Goal: Task Accomplishment & Management: Complete application form

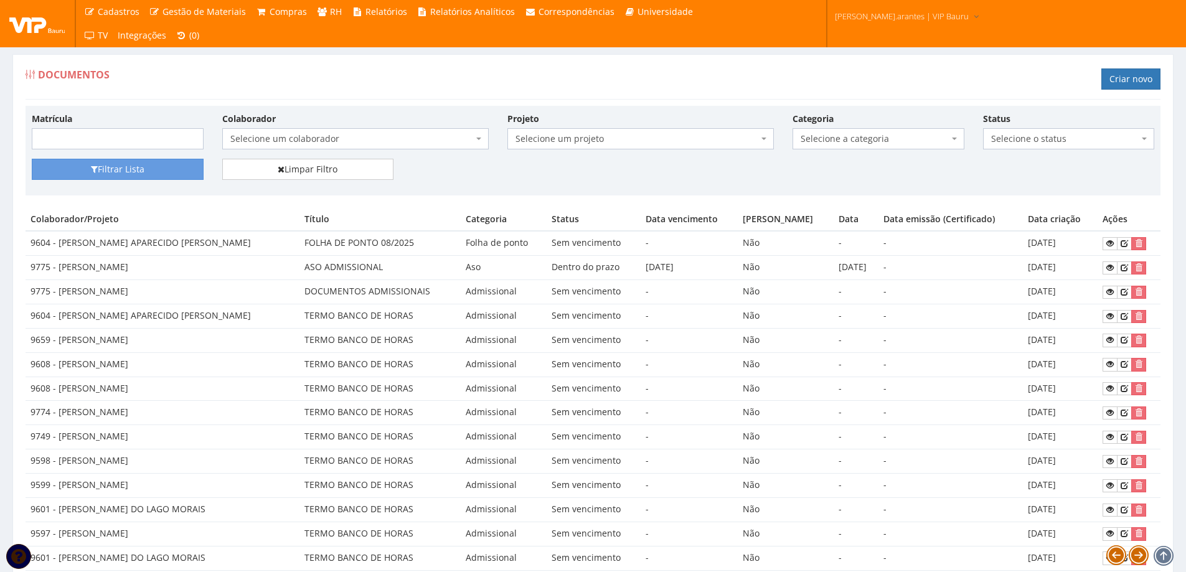
click at [315, 145] on span "Selecione um colaborador" at bounding box center [351, 139] width 243 height 12
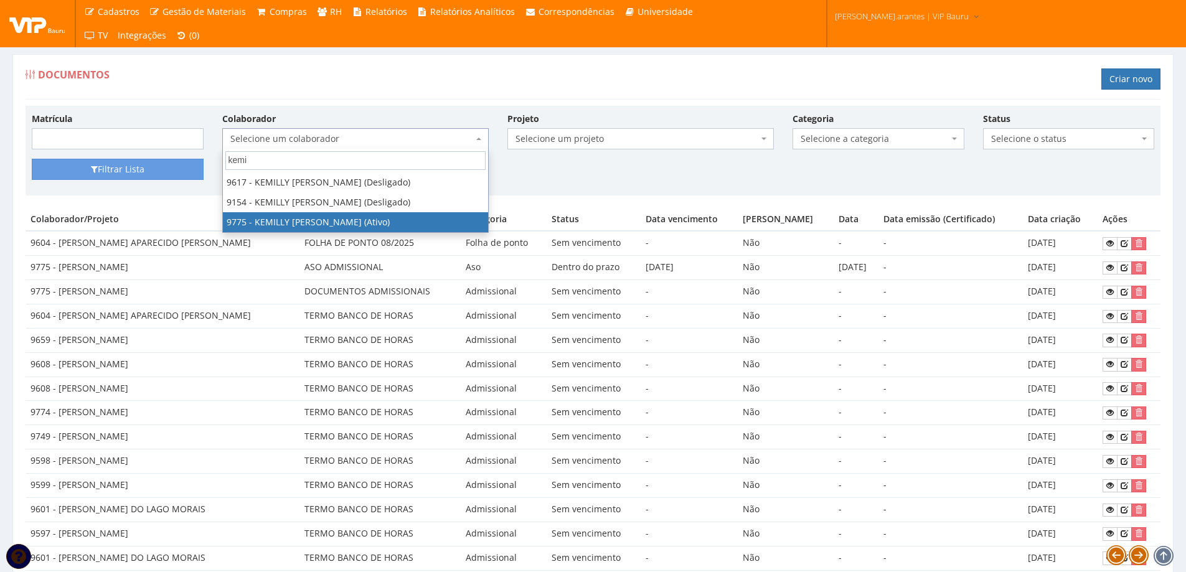
type input "kemi"
select select "4090"
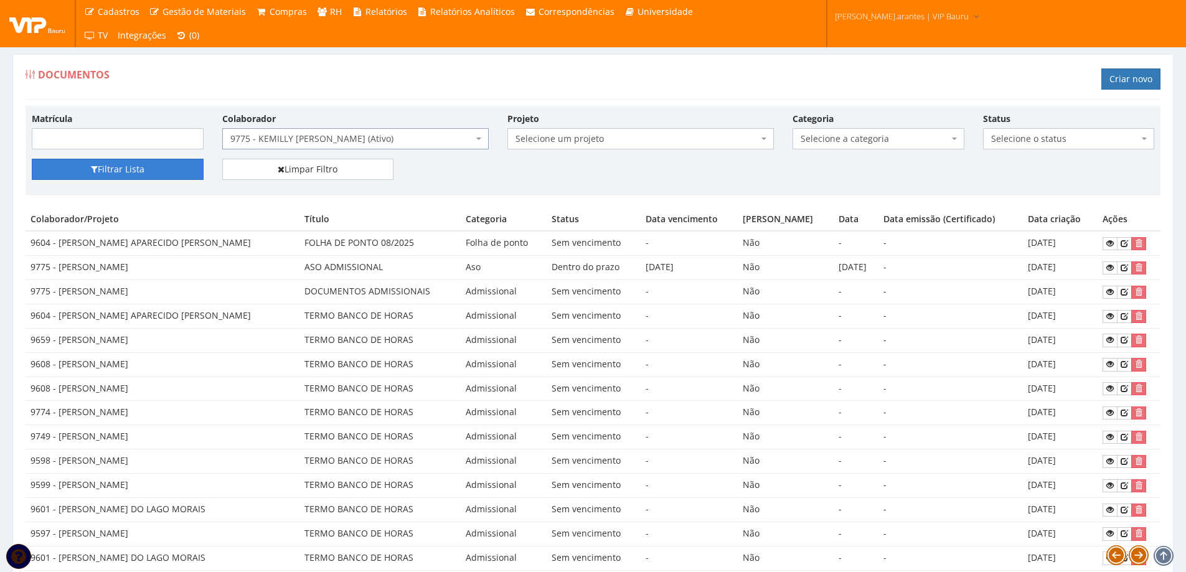
click at [133, 172] on button "Filtrar Lista" at bounding box center [118, 169] width 172 height 21
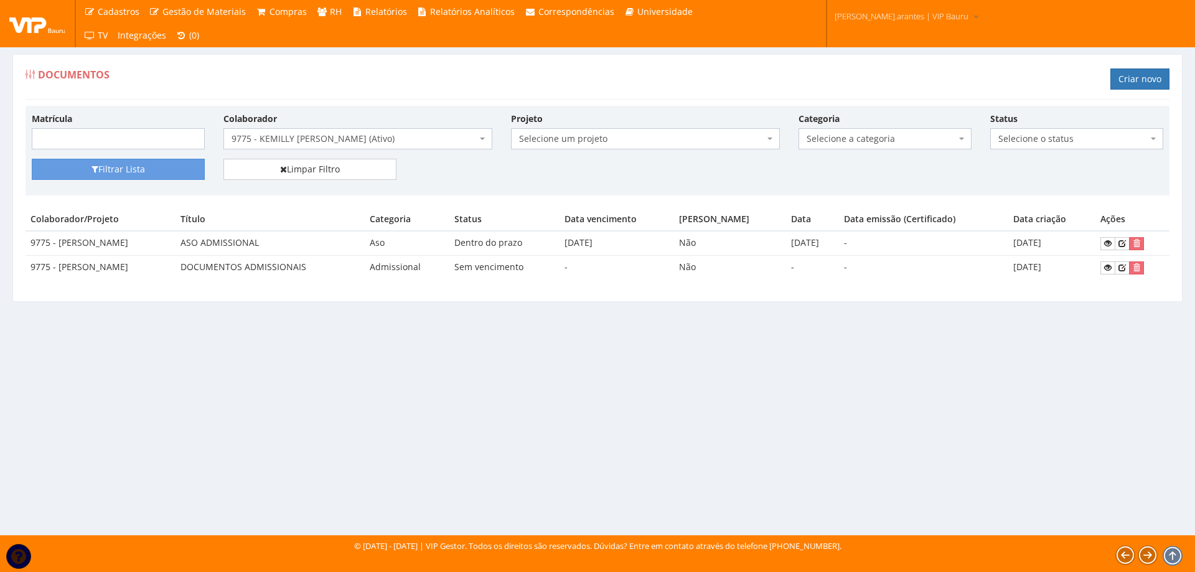
click at [331, 146] on span "9775 - KEMILLY [PERSON_NAME] (Ativo)" at bounding box center [358, 138] width 269 height 21
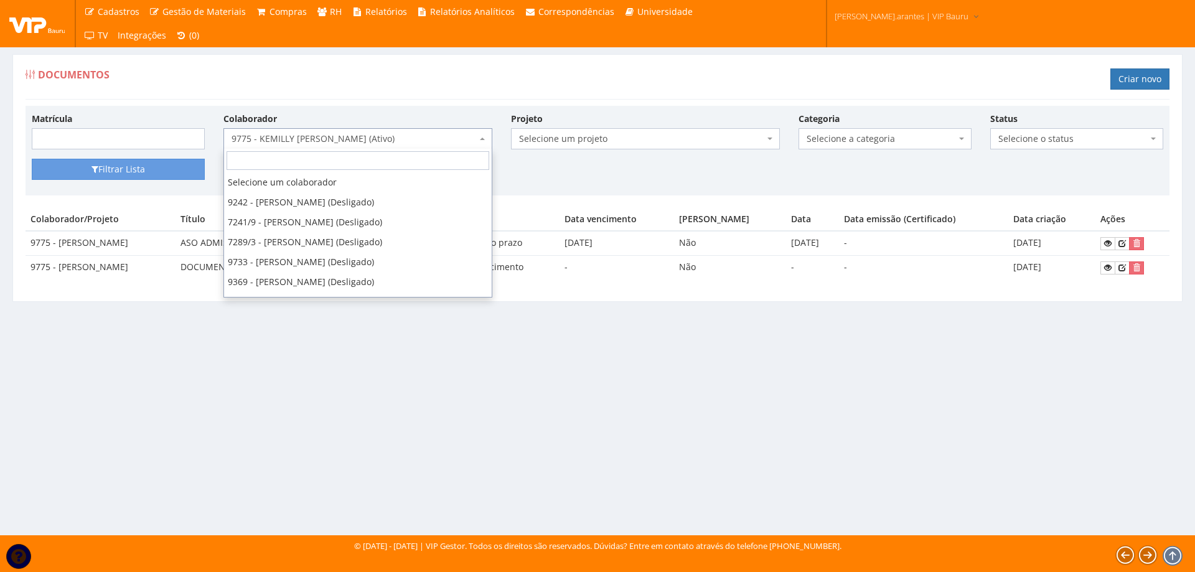
scroll to position [19223, 0]
select select "3787"
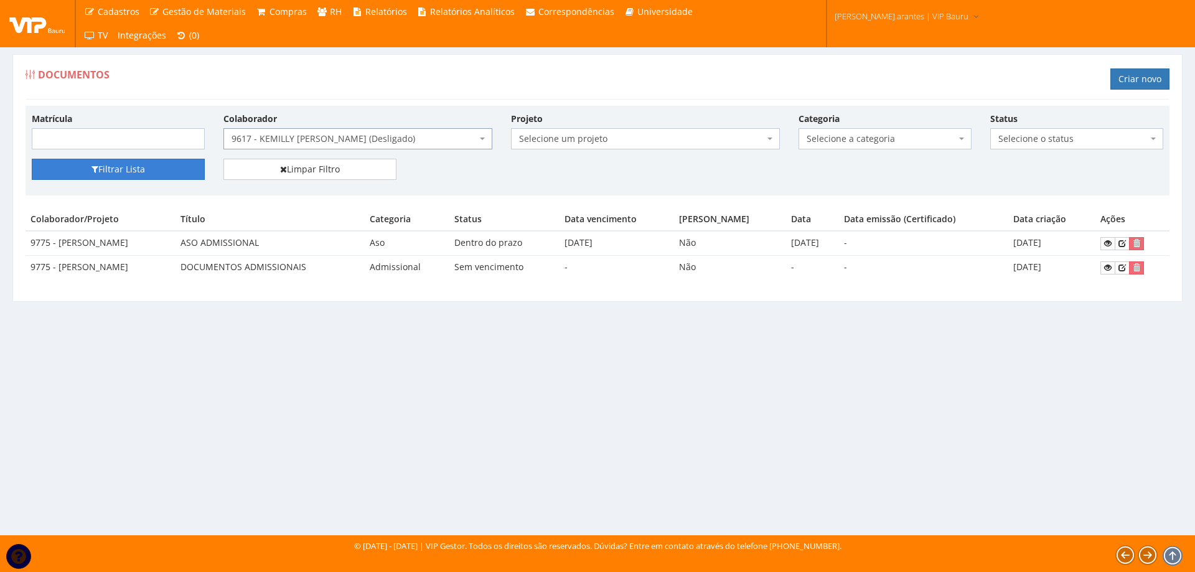
click at [148, 175] on button "Filtrar Lista" at bounding box center [118, 169] width 173 height 21
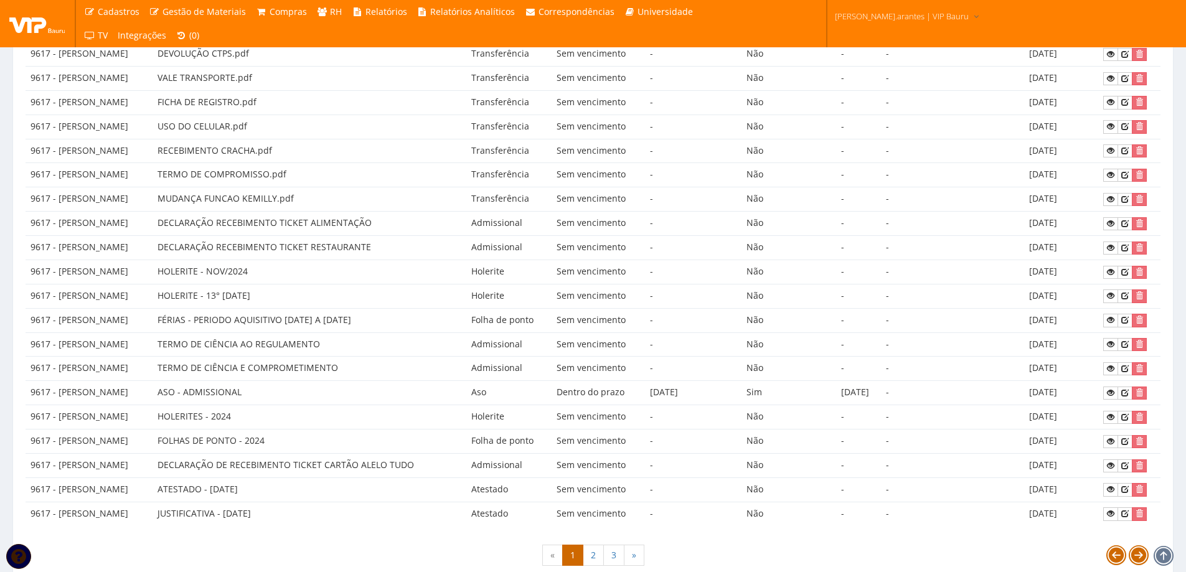
scroll to position [487, 0]
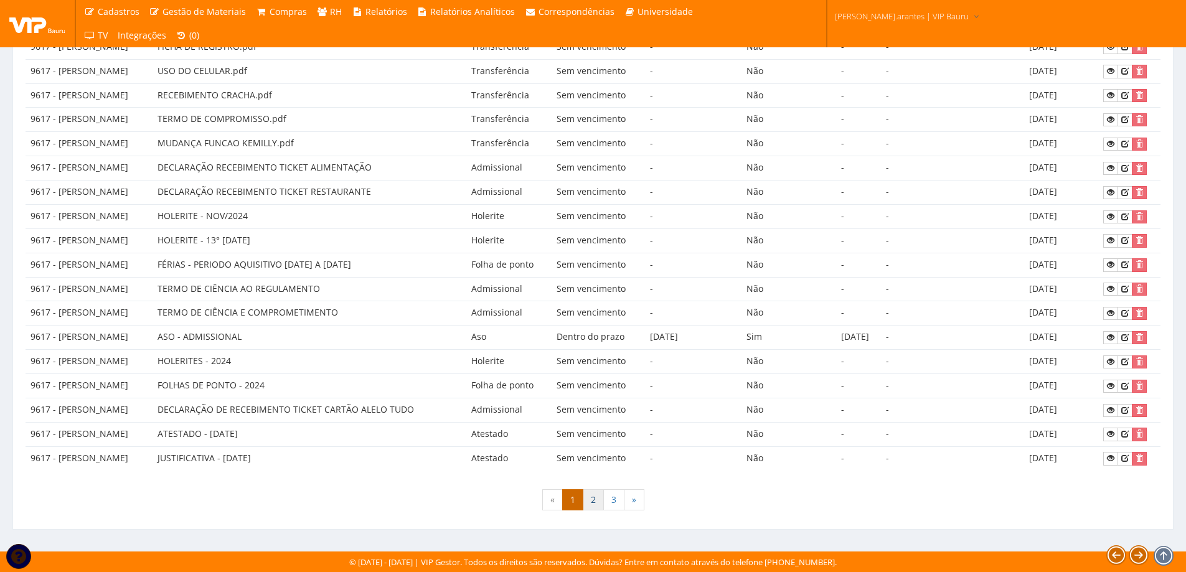
click at [592, 498] on link "2" at bounding box center [593, 499] width 21 height 21
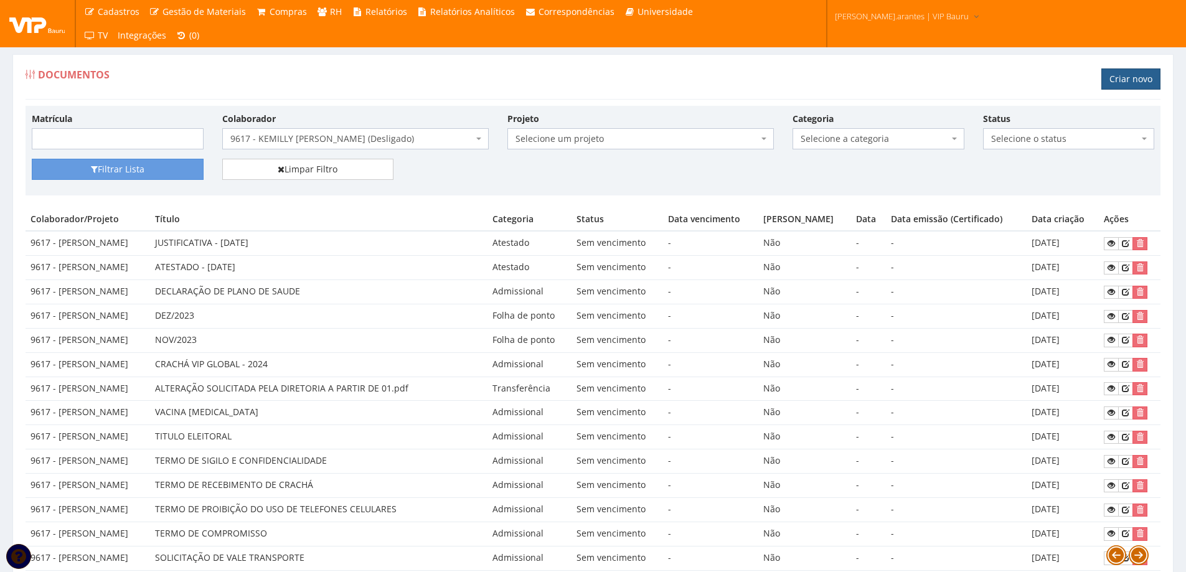
click at [1125, 77] on link "Criar novo" at bounding box center [1130, 78] width 59 height 21
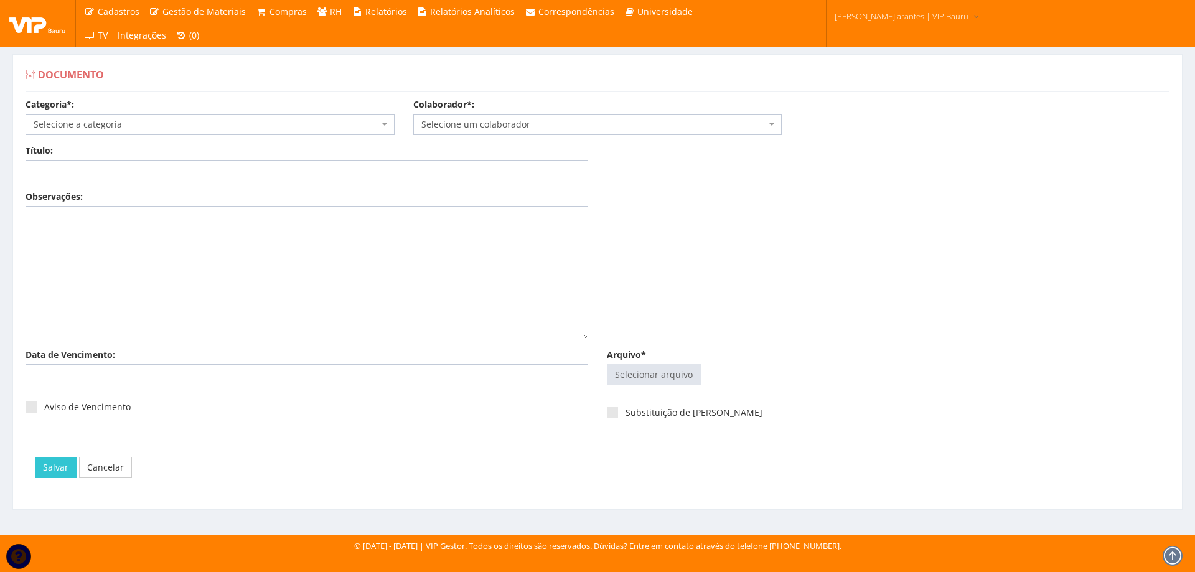
click at [217, 126] on span "Selecione a categoria" at bounding box center [207, 124] width 346 height 12
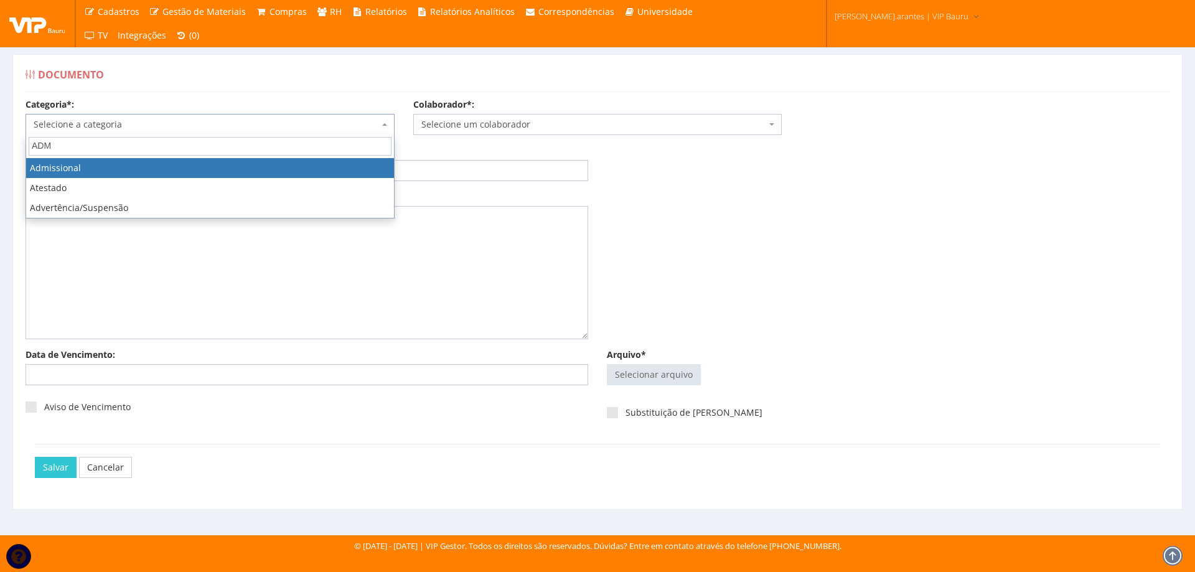
type input "ADMI"
select select "admissional"
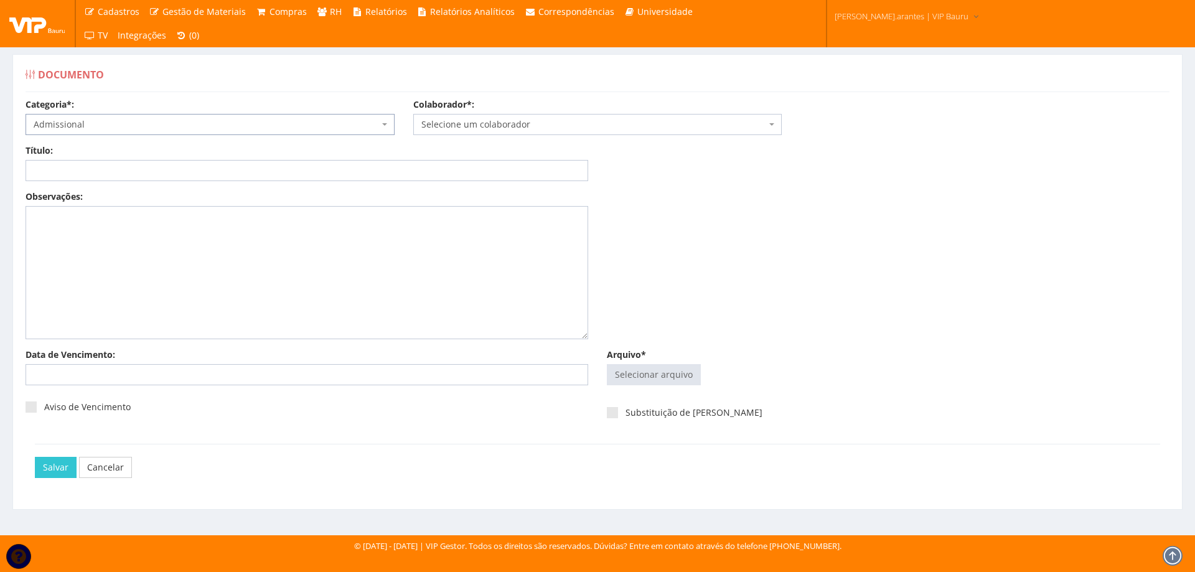
click at [436, 120] on span "Selecione um colaborador" at bounding box center [595, 124] width 346 height 12
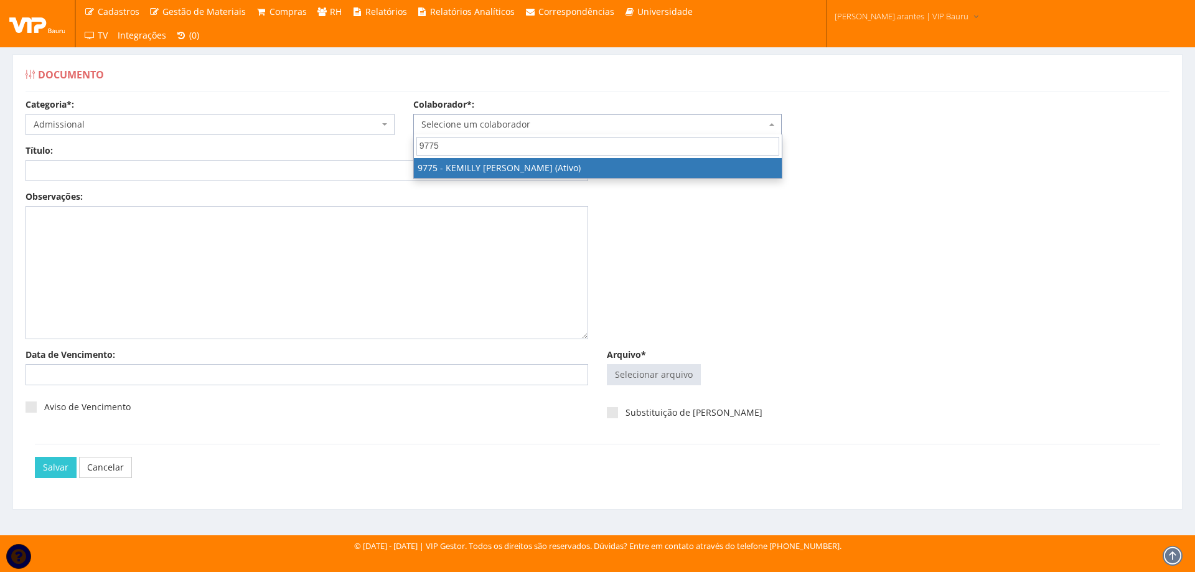
type input "9775"
select select "4090"
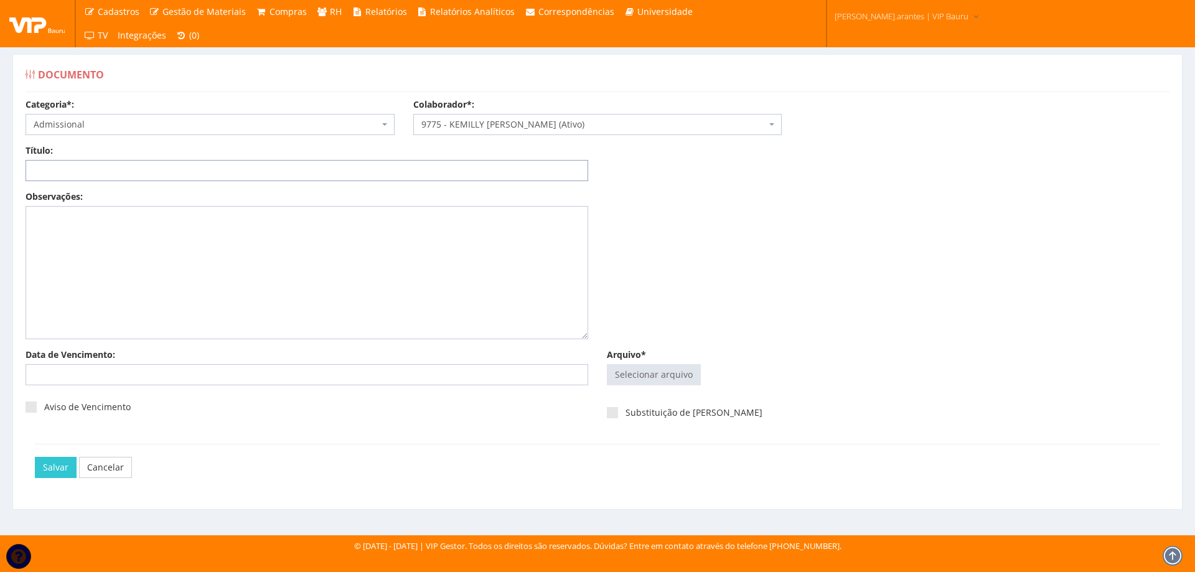
click at [77, 173] on input "Título:" at bounding box center [307, 170] width 563 height 21
type input "DECLARAÇÃO DE PLANO DE SAUDE"
click at [647, 372] on input "Arquivo*" at bounding box center [654, 375] width 93 height 20
type input "C:\fakepath\carta orientação Kemilly.pdf"
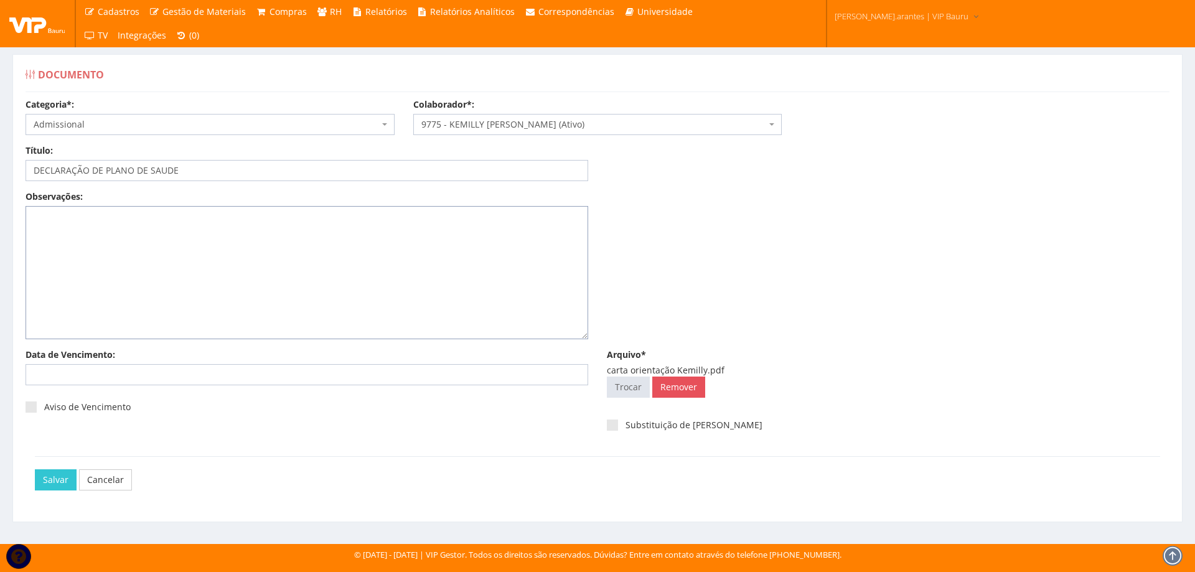
click at [93, 273] on textarea "Observações:" at bounding box center [307, 272] width 563 height 133
type textarea "s"
type textarea "SOLICITADO INCLUSÃO 02/09/2025, DEVIDO AO PERÍODO SUPERIOR DE 30 DIAS, TERÁ NOV…"
click at [47, 476] on input "Salvar" at bounding box center [56, 479] width 42 height 21
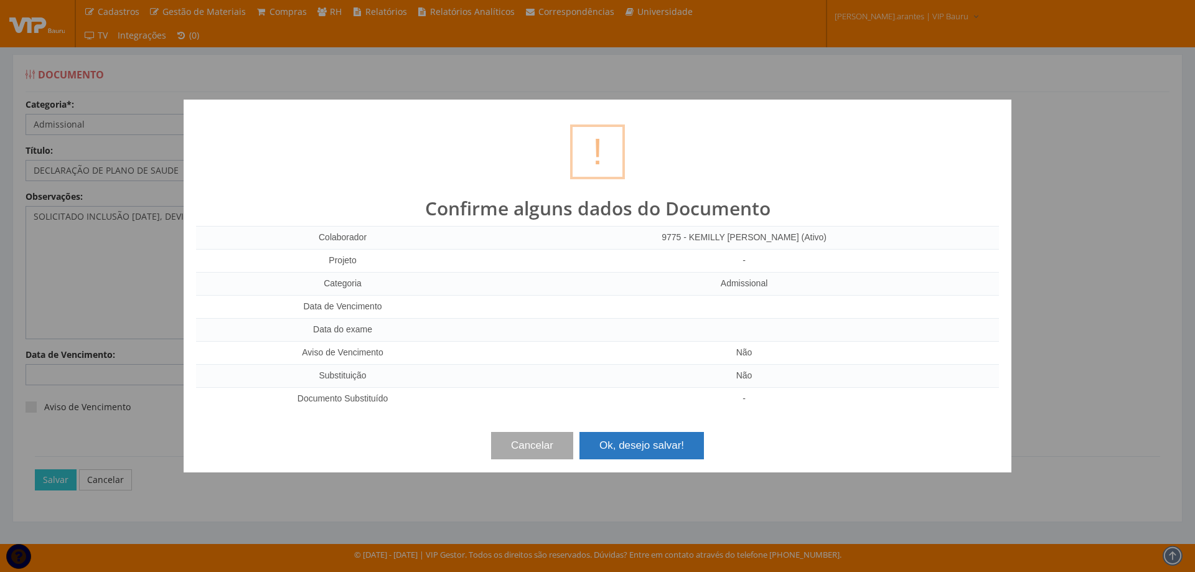
drag, startPoint x: 649, startPoint y: 443, endPoint x: 659, endPoint y: 449, distance: 11.4
click at [650, 443] on button "Ok, desejo salvar!" at bounding box center [642, 445] width 125 height 27
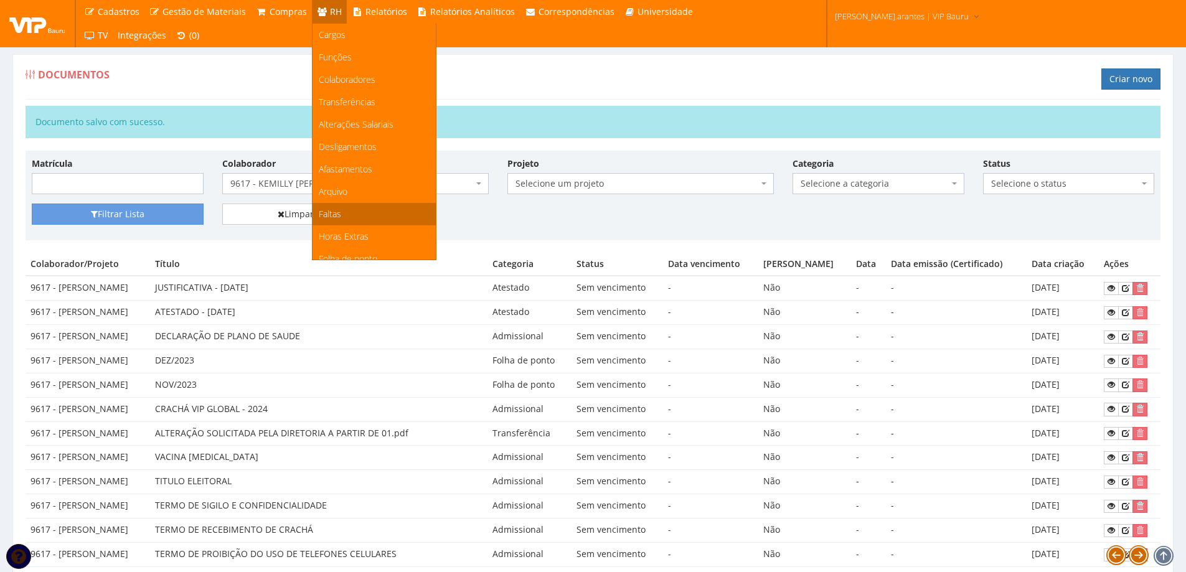
click at [328, 213] on span "Faltas" at bounding box center [330, 214] width 22 height 12
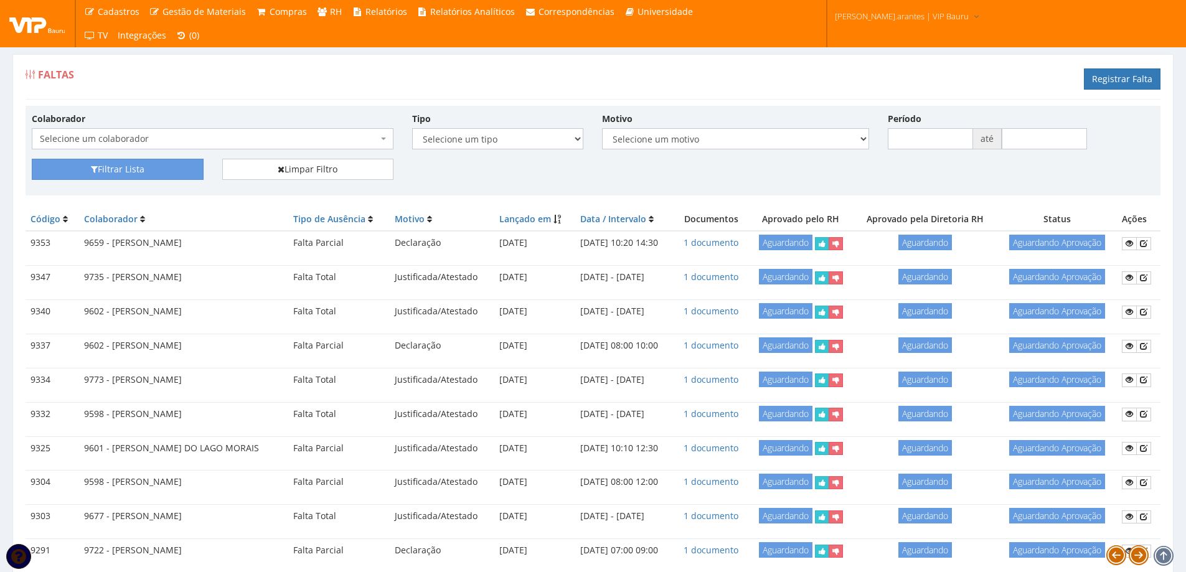
click at [118, 137] on span "Selecione um colaborador" at bounding box center [209, 139] width 338 height 12
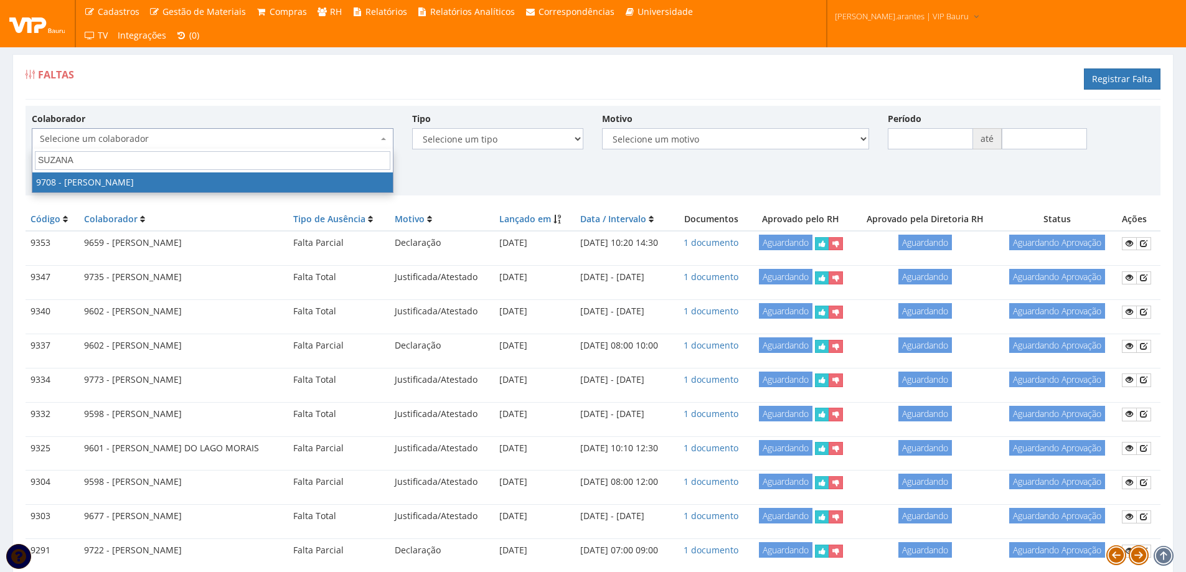
type input "SUZANA"
select select "3979"
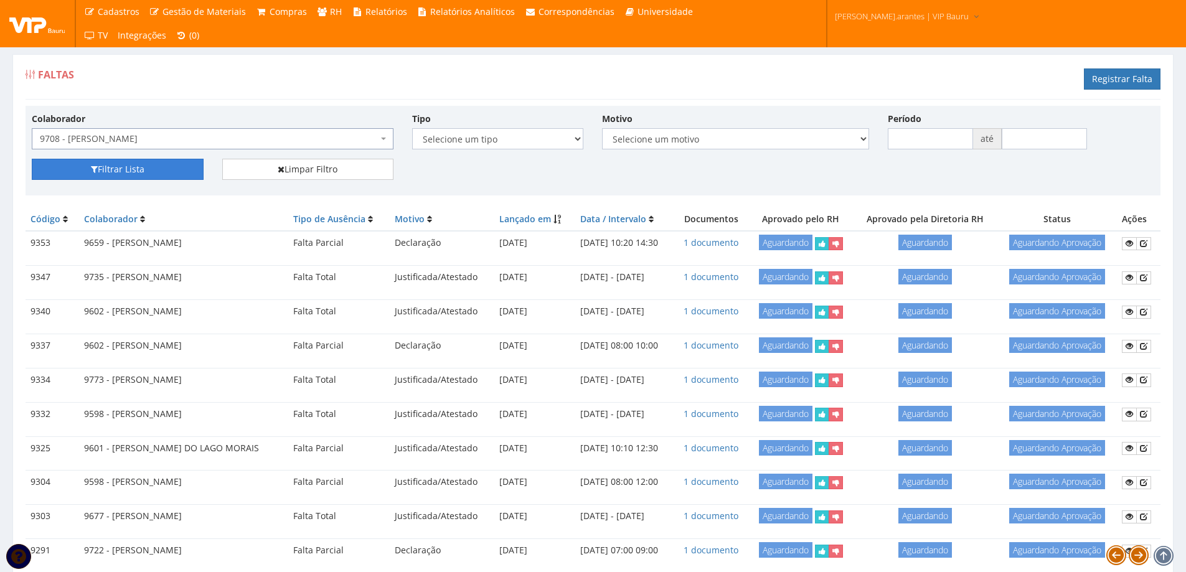
click at [104, 176] on button "Filtrar Lista" at bounding box center [118, 169] width 172 height 21
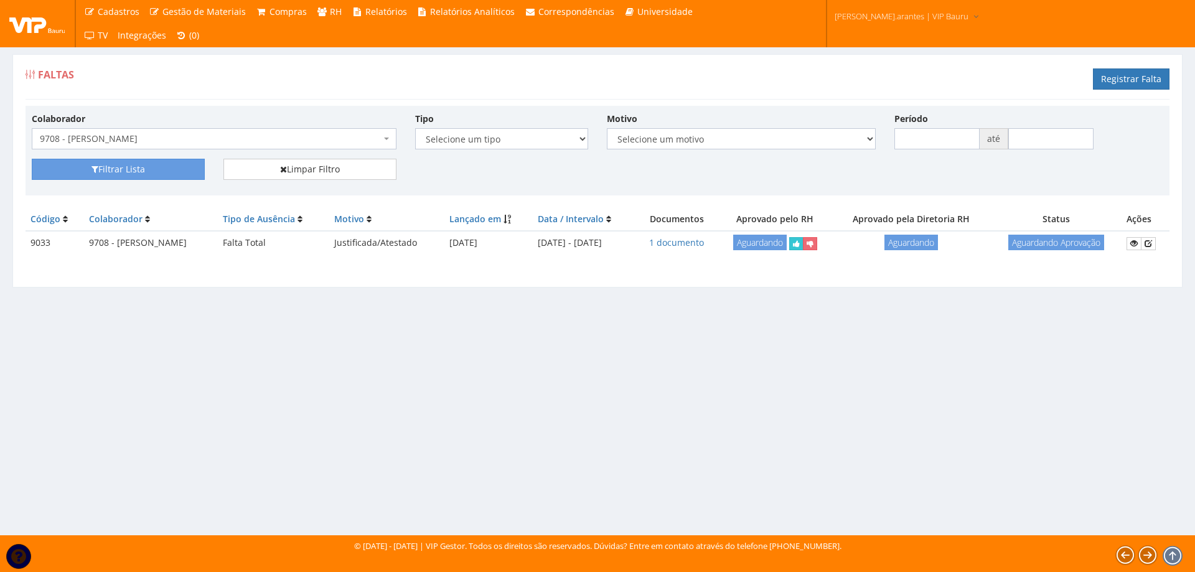
click at [220, 139] on span "9708 - [PERSON_NAME]" at bounding box center [210, 139] width 341 height 12
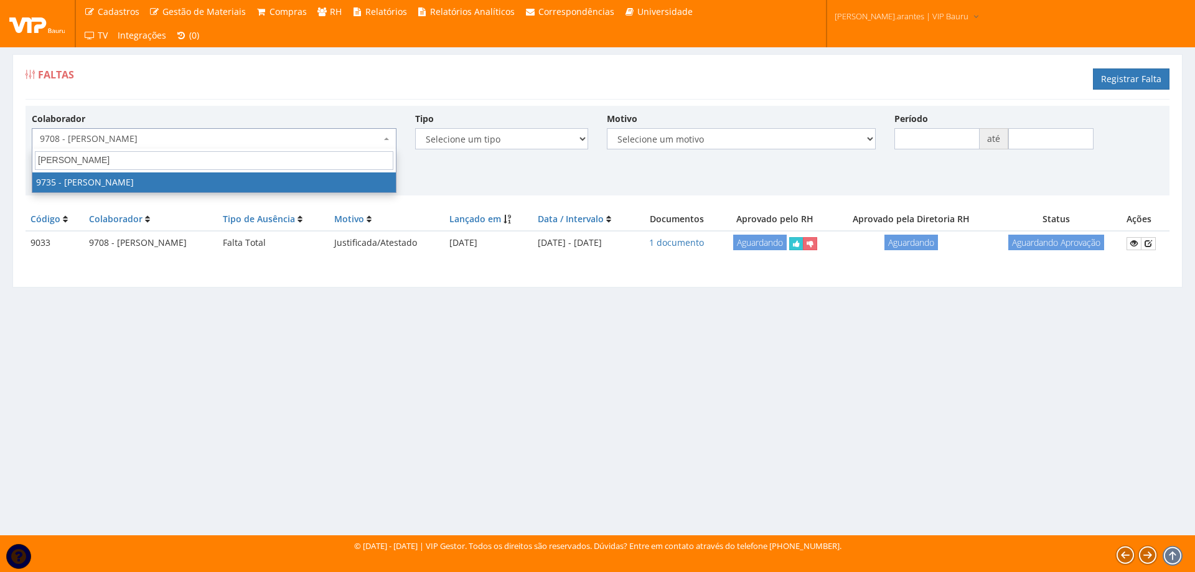
type input "diana"
drag, startPoint x: 225, startPoint y: 185, endPoint x: 216, endPoint y: 185, distance: 9.3
select select "4010"
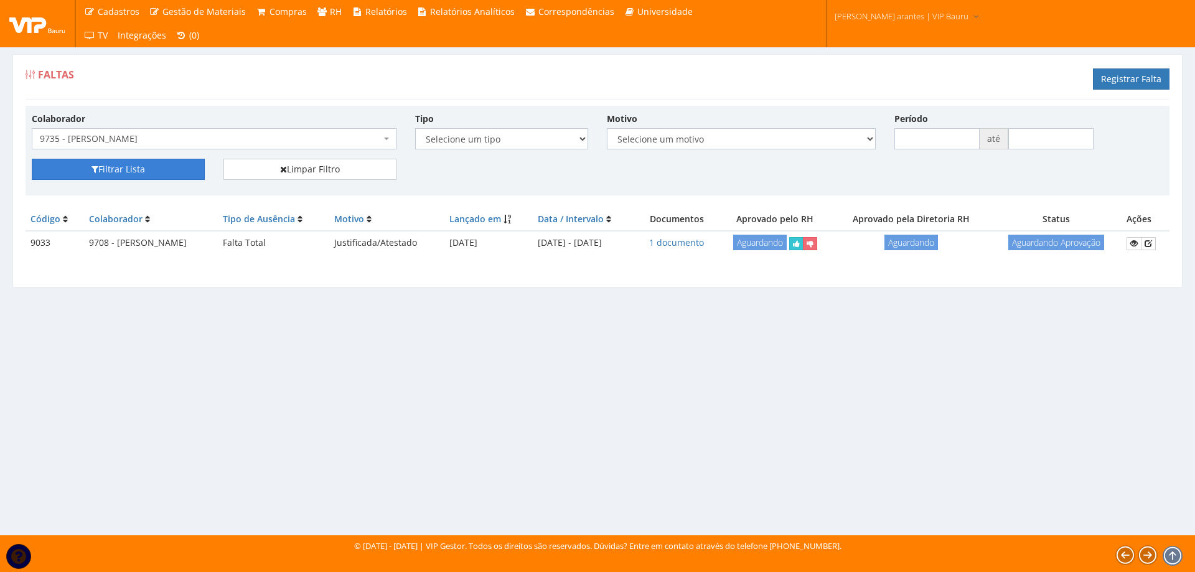
click at [123, 165] on button "Filtrar Lista" at bounding box center [118, 169] width 173 height 21
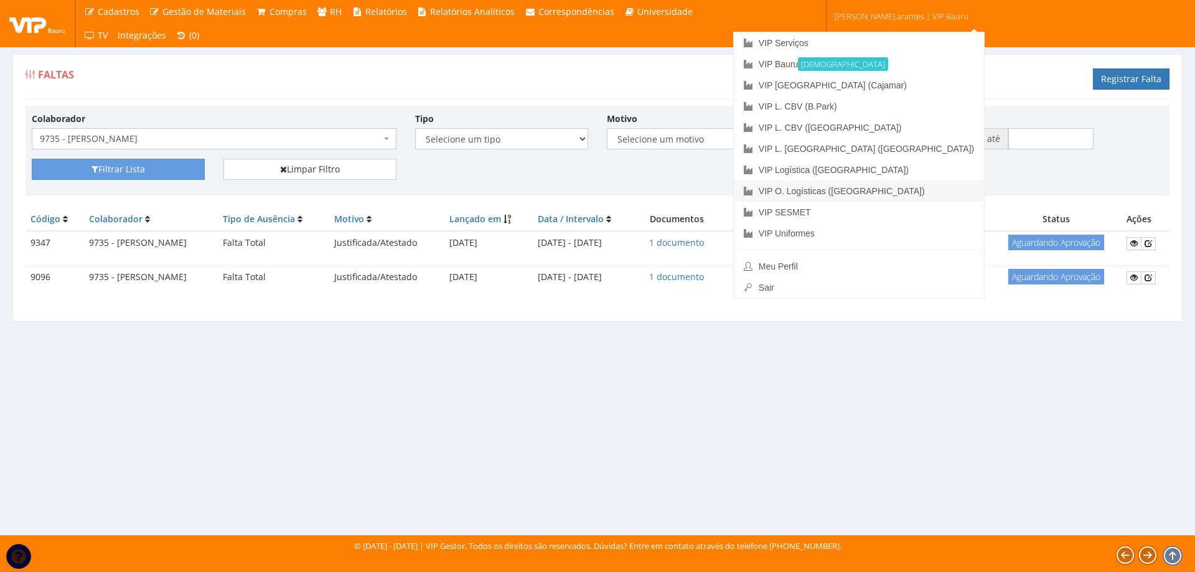
click at [865, 191] on link "VIP O. Logísticas ([GEOGRAPHIC_DATA])" at bounding box center [859, 191] width 250 height 21
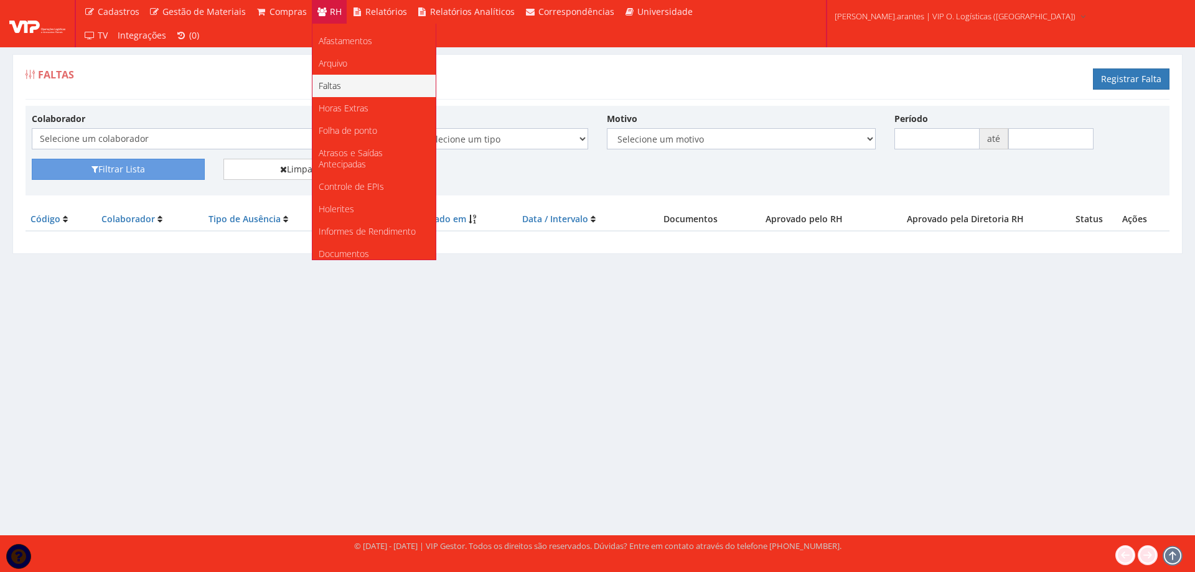
scroll to position [156, 0]
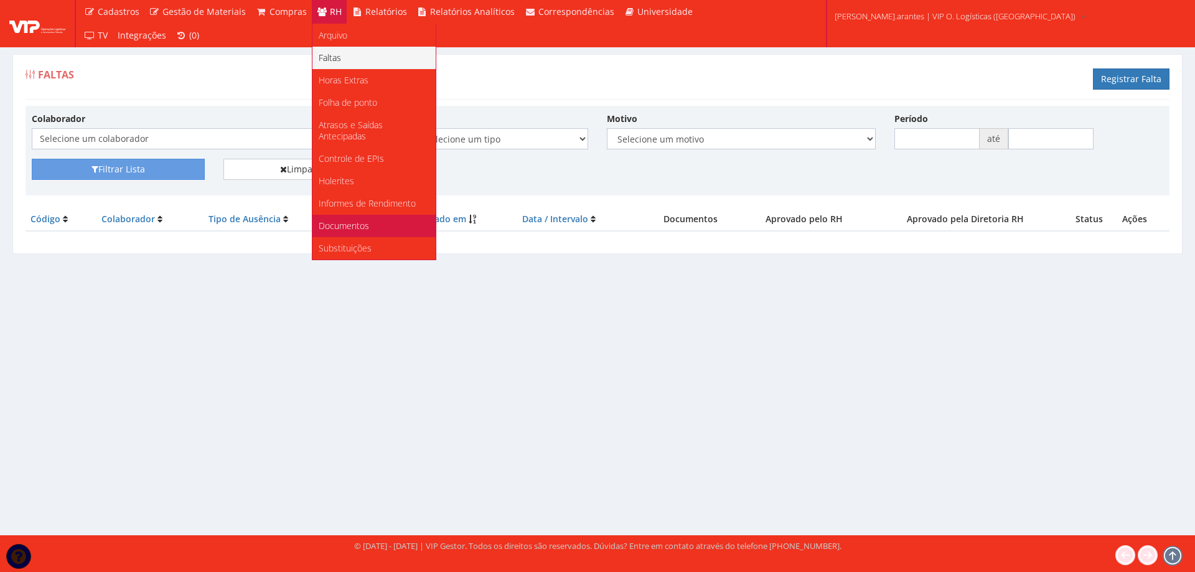
click at [339, 227] on span "Documentos" at bounding box center [344, 226] width 50 height 12
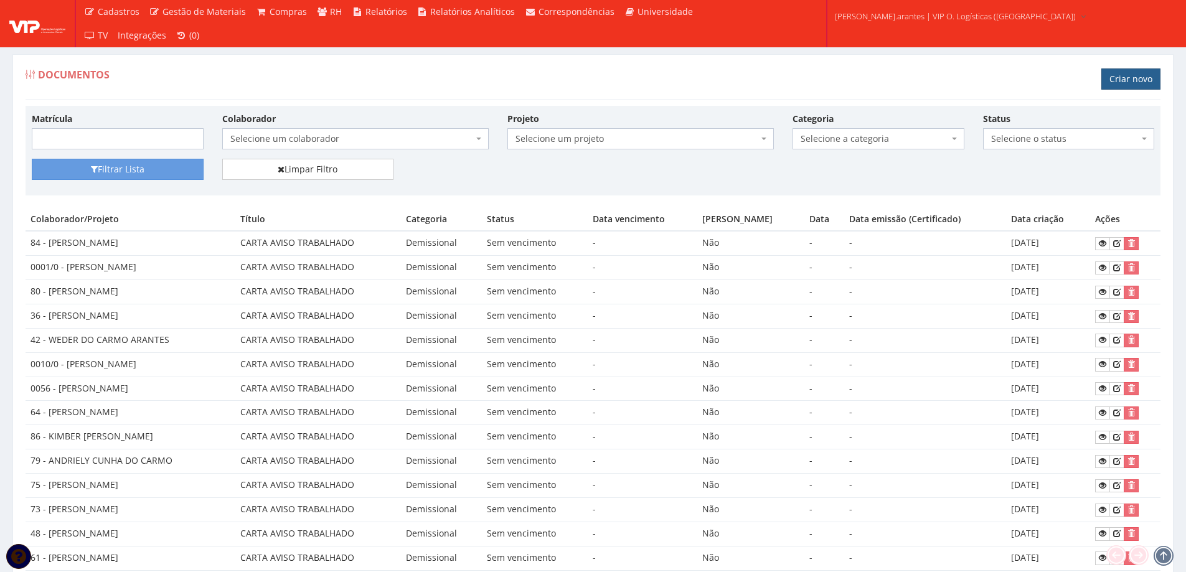
click at [1128, 77] on link "Criar novo" at bounding box center [1130, 78] width 59 height 21
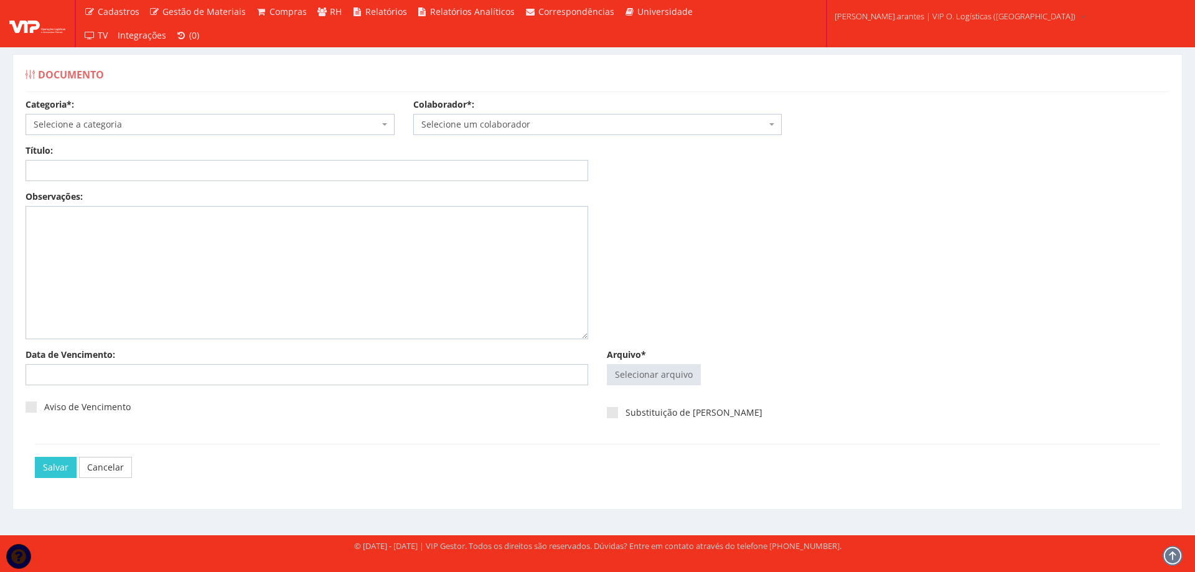
click at [134, 120] on span "Selecione a categoria" at bounding box center [207, 124] width 346 height 12
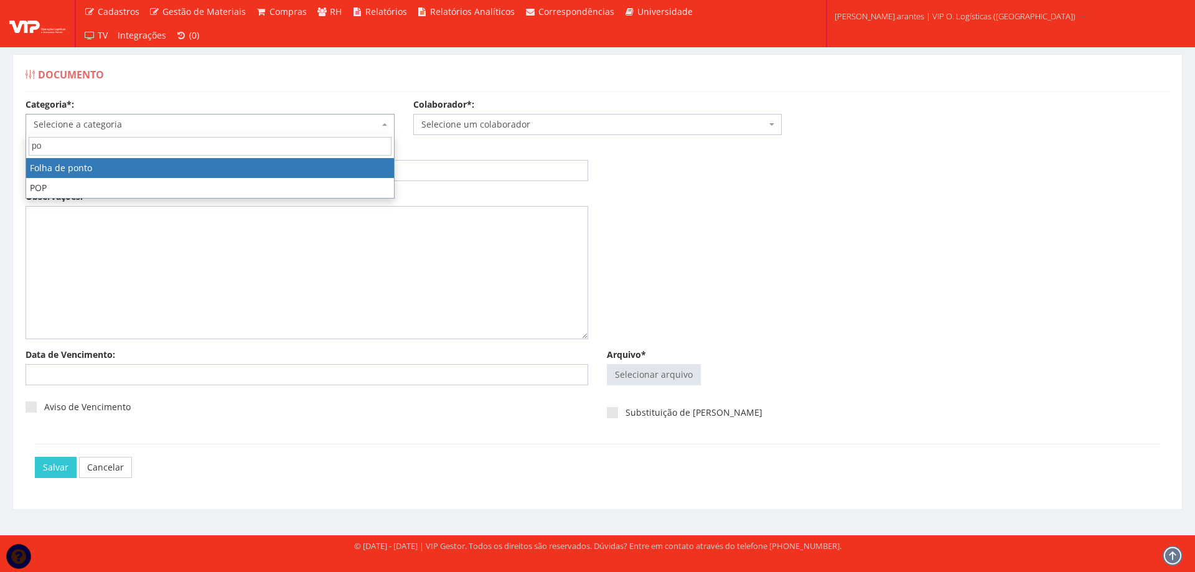
type input "po"
select select "folha_ponto"
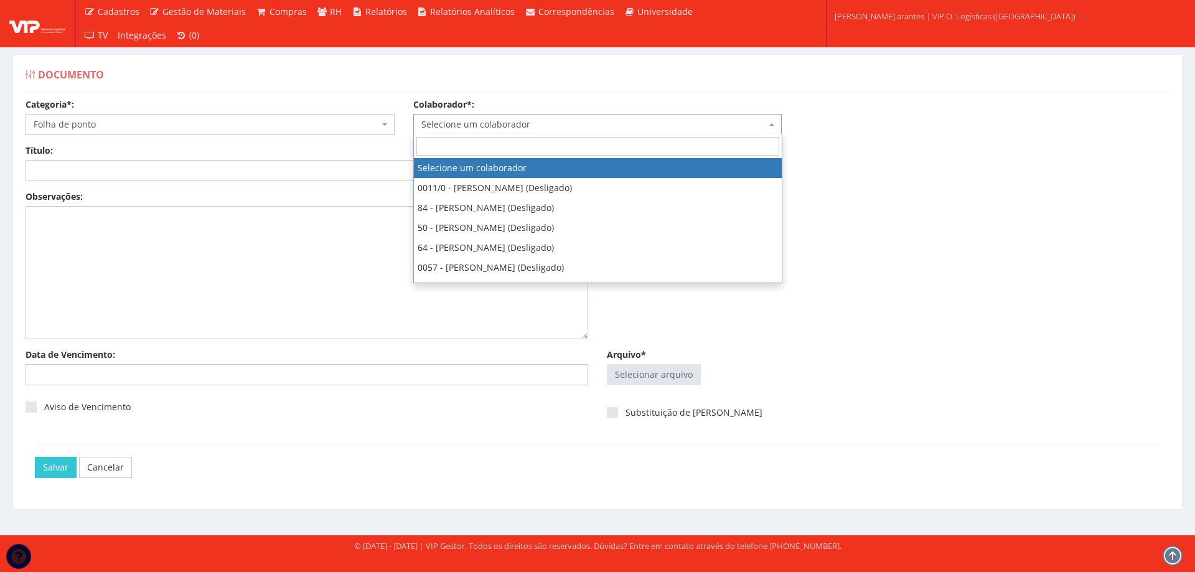
click at [506, 116] on span "Selecione um colaborador" at bounding box center [597, 124] width 369 height 21
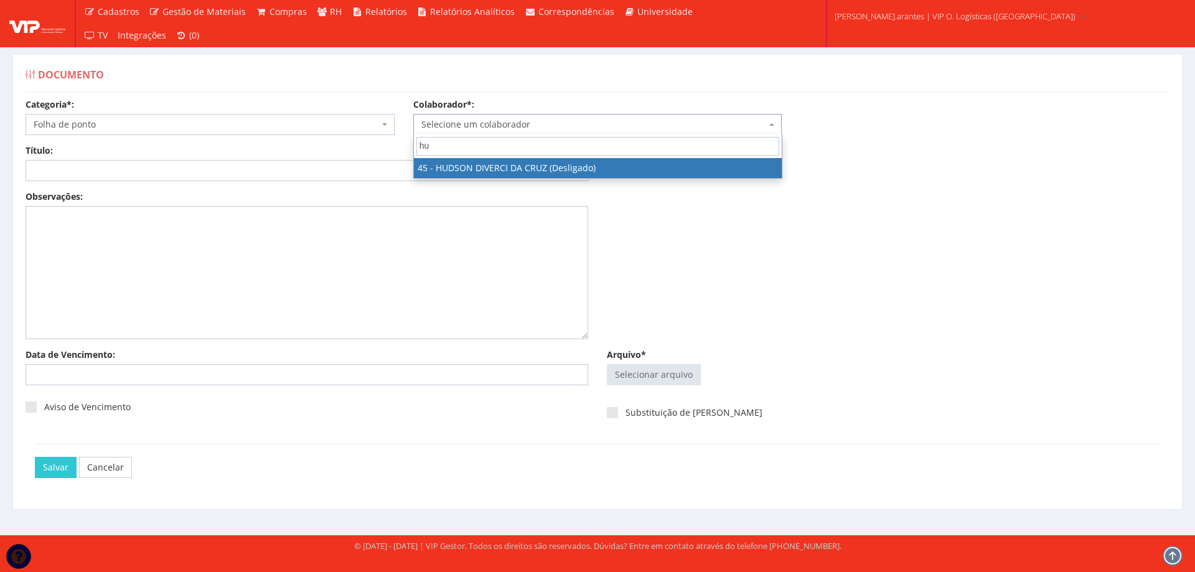
type input "hud"
select select "2130"
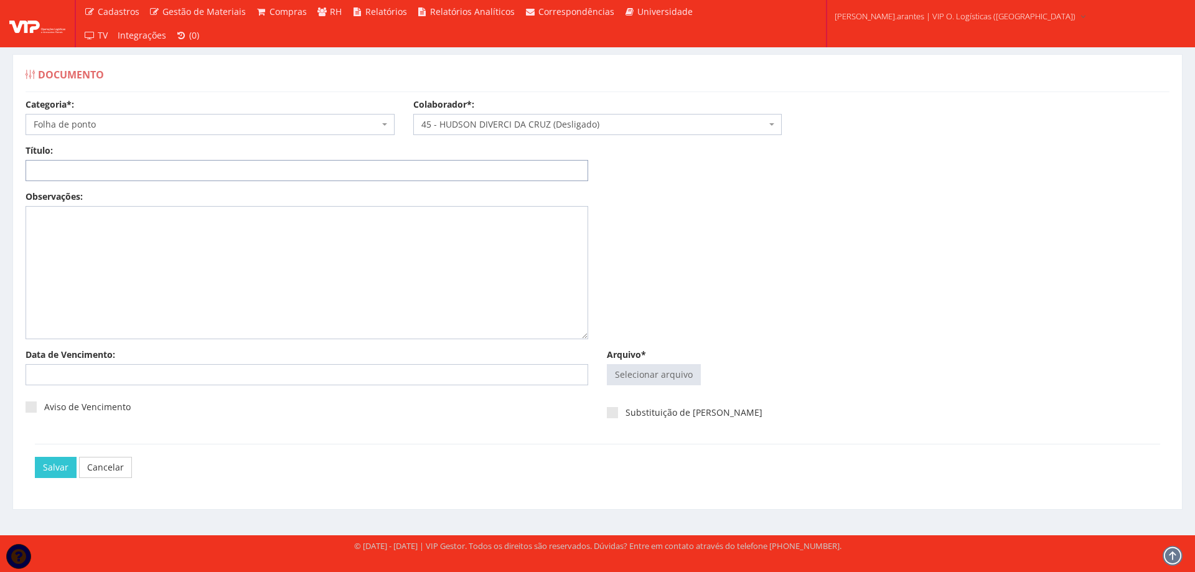
click at [305, 164] on input "Título:" at bounding box center [307, 170] width 563 height 21
drag, startPoint x: 111, startPoint y: 169, endPoint x: 125, endPoint y: 172, distance: 13.4
click at [128, 171] on input "FOLHA DE PONTO AGO-2025" at bounding box center [307, 170] width 563 height 21
type input "FOLHA DE PONTO JULHO-2025"
click at [663, 371] on input "Arquivo*" at bounding box center [654, 375] width 93 height 20
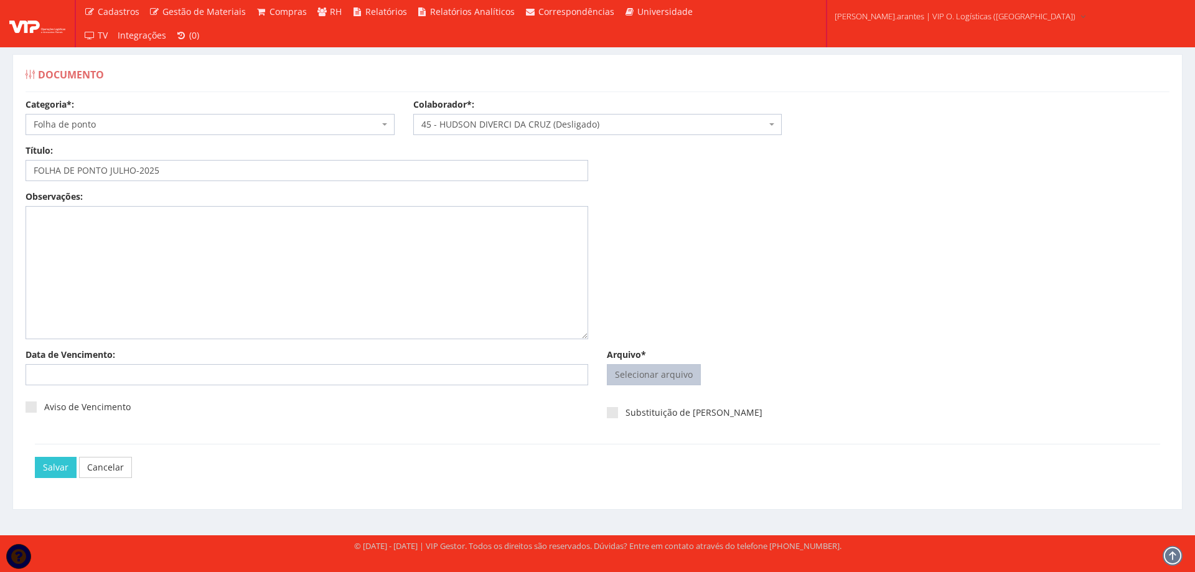
type input "C:\fakepath\Ponto Manual Hudson 07-2025.pdf"
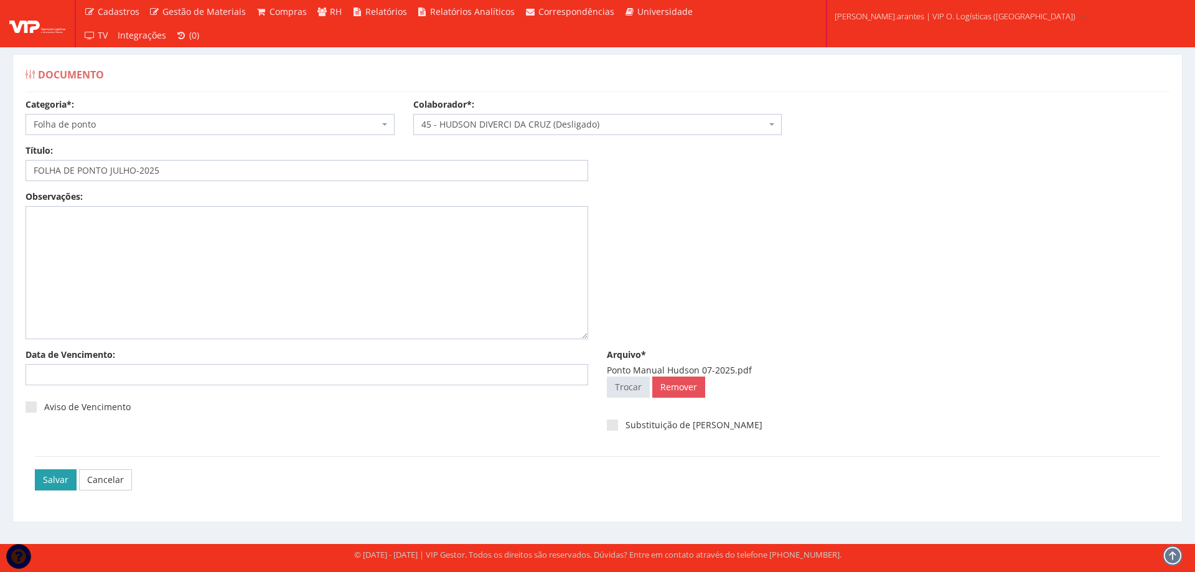
click at [44, 474] on input "Salvar" at bounding box center [56, 479] width 42 height 21
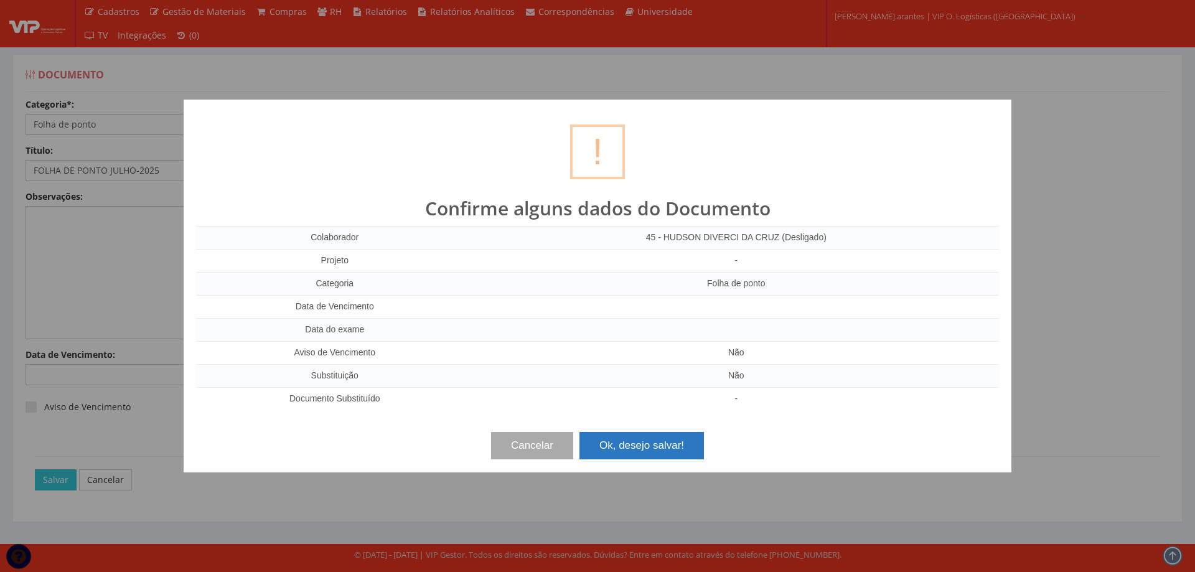
click at [639, 441] on button "Ok, desejo salvar!" at bounding box center [642, 445] width 125 height 27
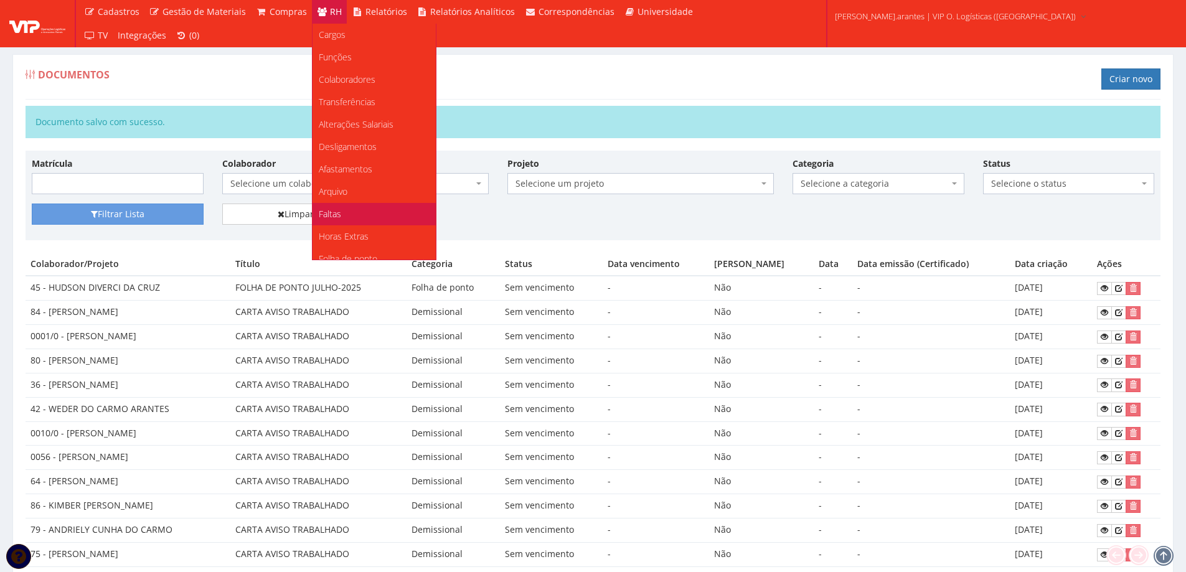
click at [332, 214] on span "Faltas" at bounding box center [330, 214] width 22 height 12
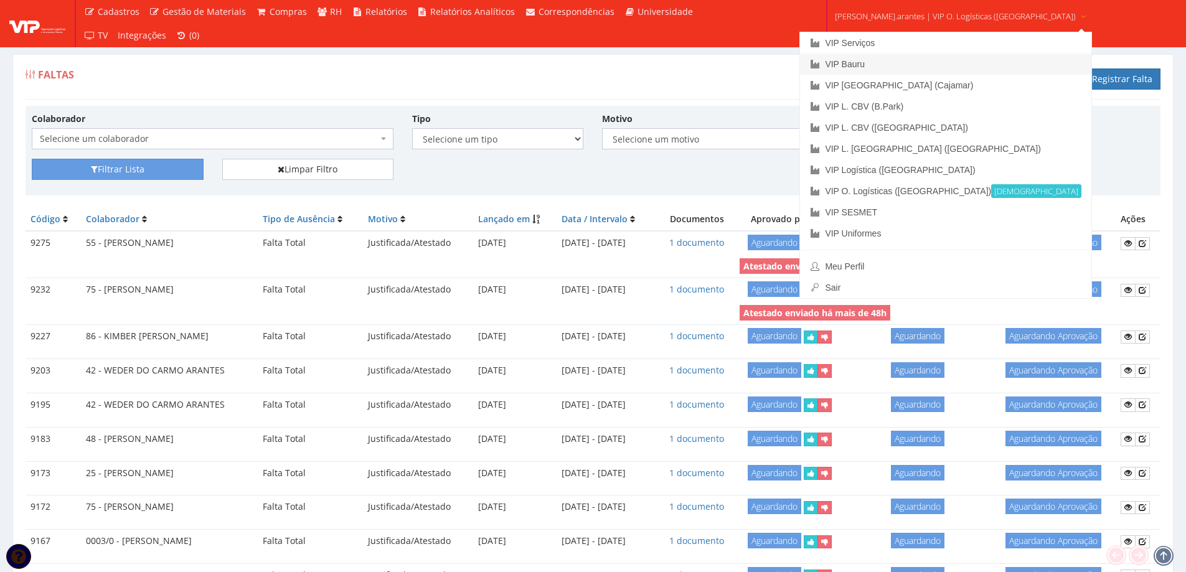
click at [887, 59] on link "VIP Bauru" at bounding box center [945, 64] width 291 height 21
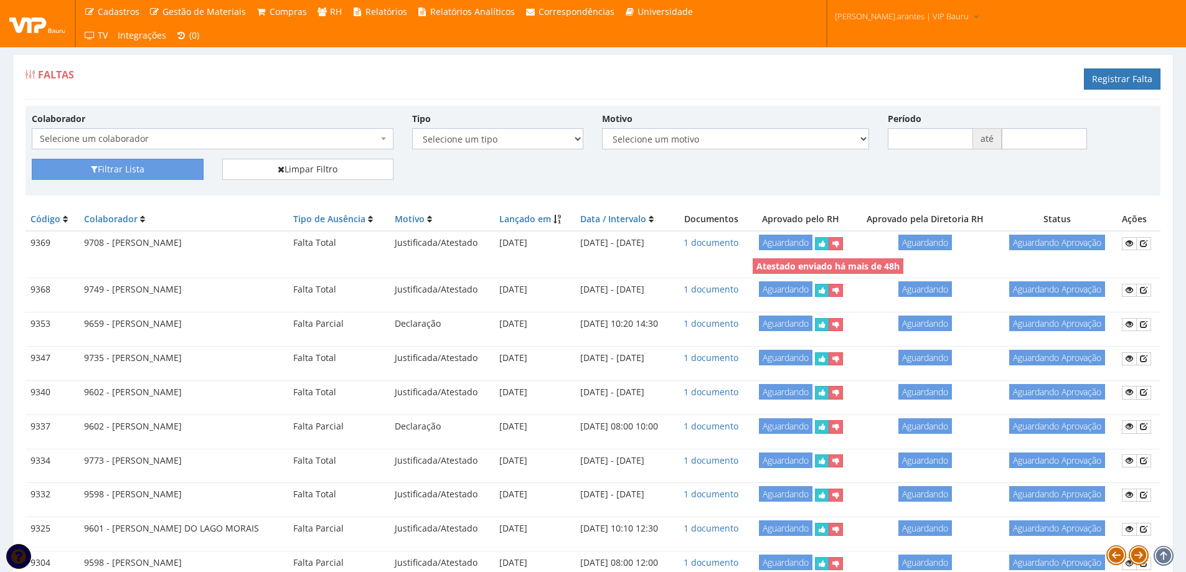
click at [279, 133] on span "Selecione um colaborador" at bounding box center [209, 139] width 338 height 12
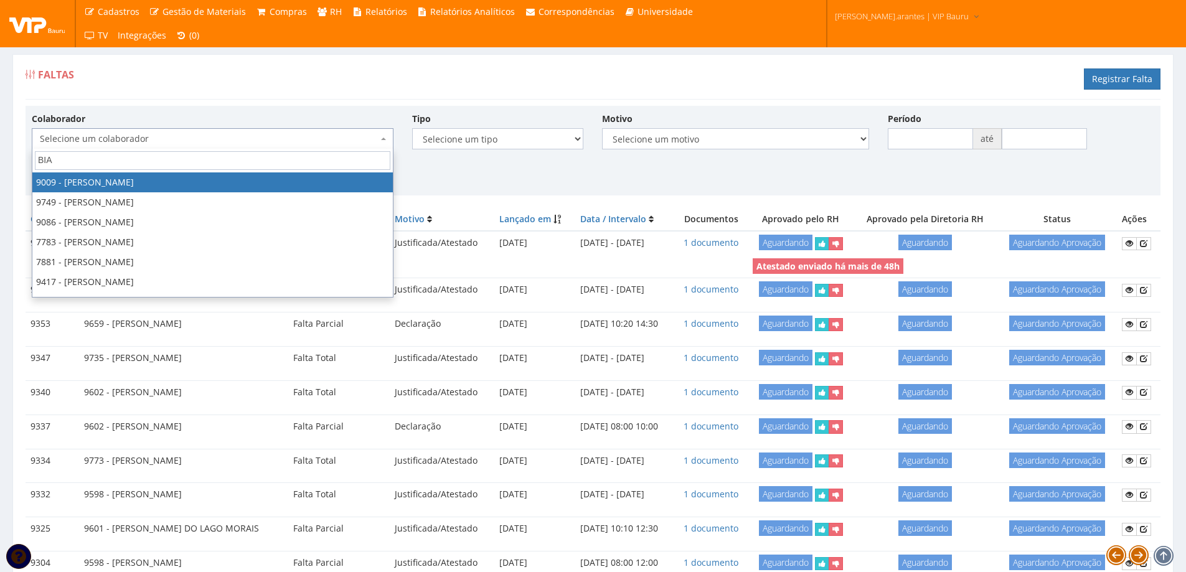
type input "BIAN"
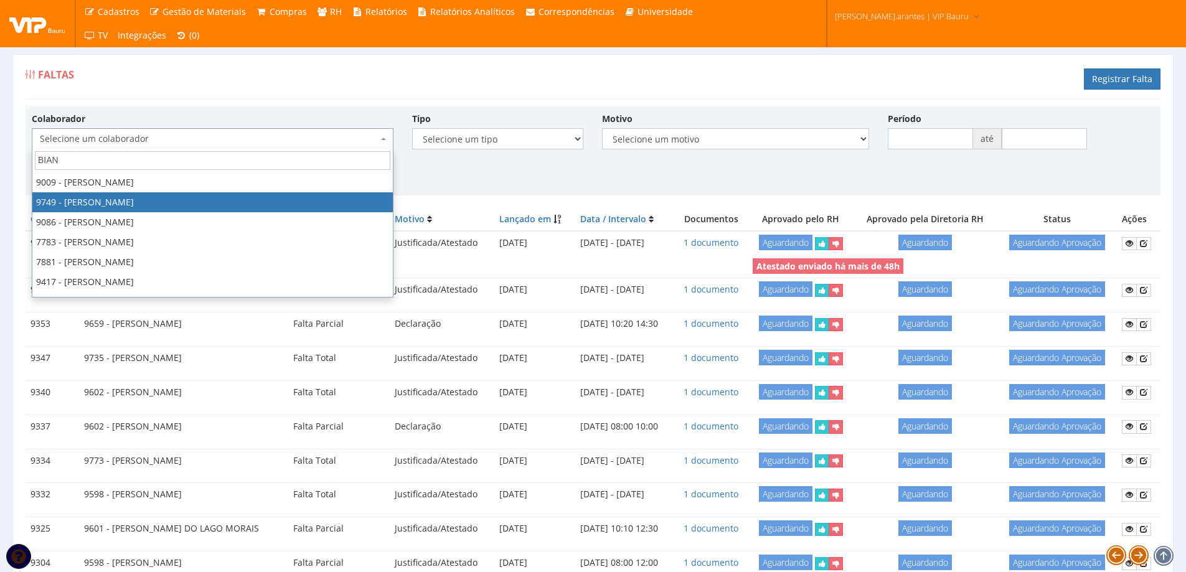
select select "4029"
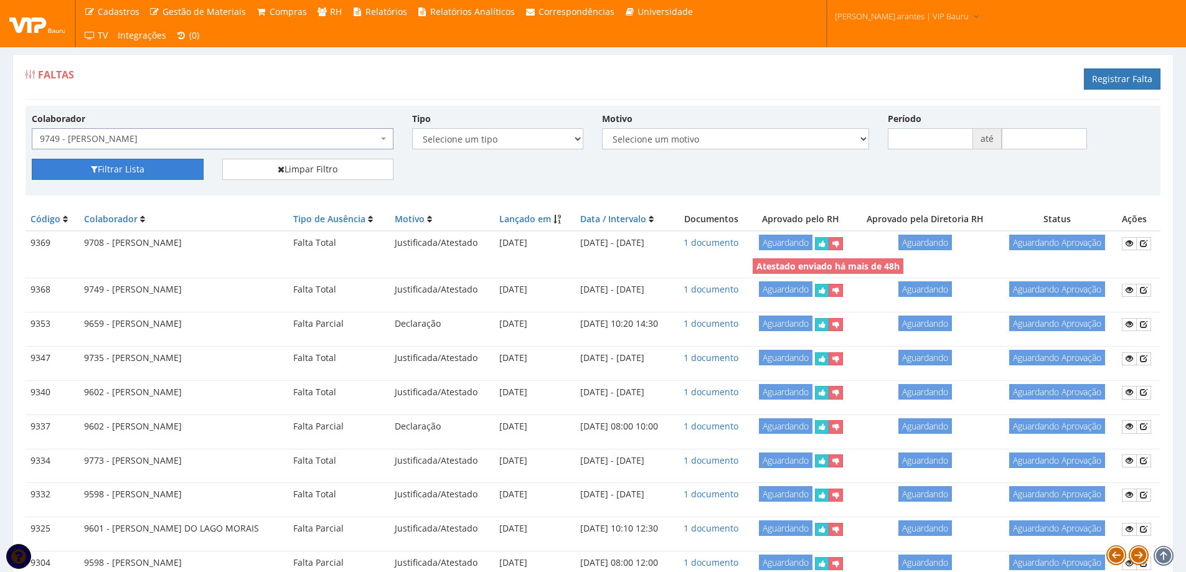
click at [131, 171] on button "Filtrar Lista" at bounding box center [118, 169] width 172 height 21
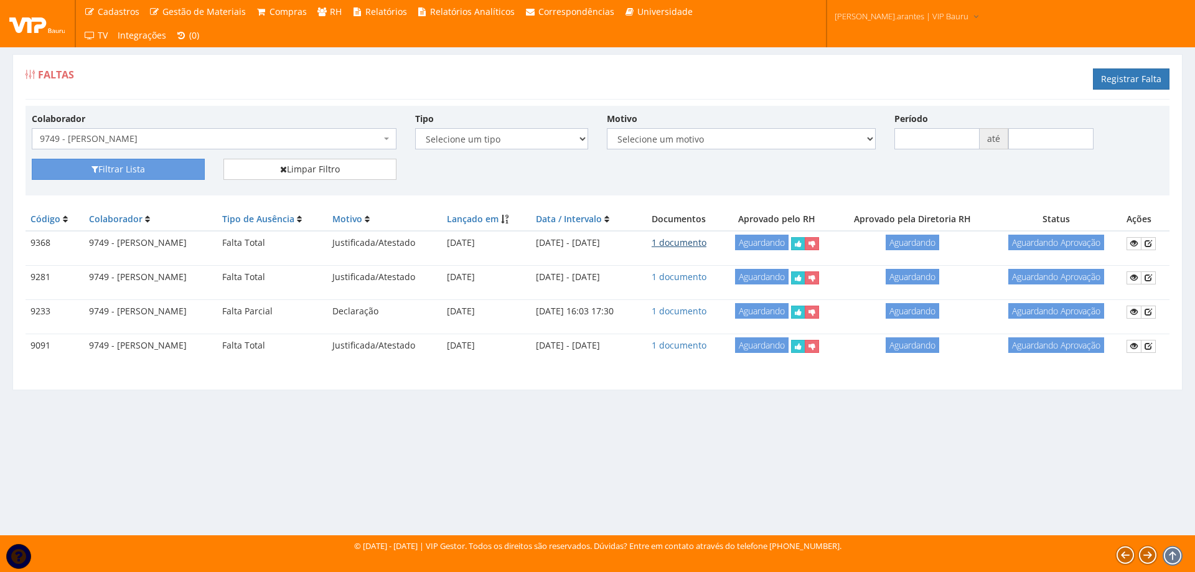
click at [707, 237] on link "1 documento" at bounding box center [679, 243] width 55 height 12
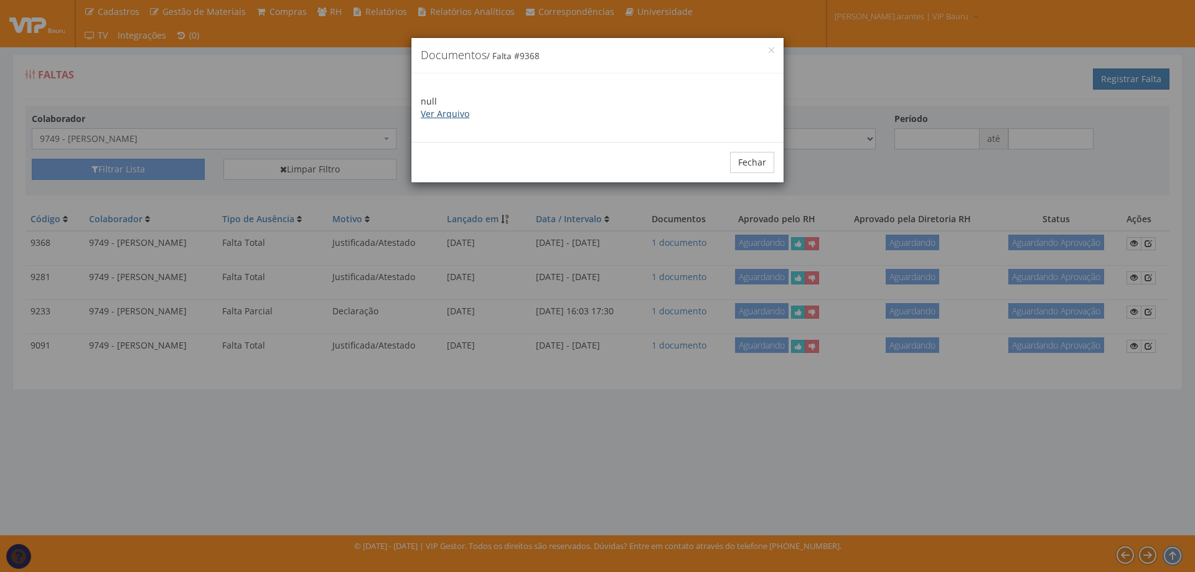
click at [445, 114] on link "Ver Arquivo" at bounding box center [445, 114] width 49 height 12
drag, startPoint x: 751, startPoint y: 163, endPoint x: 743, endPoint y: 179, distance: 17.8
click at [751, 164] on button "Fechar" at bounding box center [752, 162] width 44 height 21
